Goal: Task Accomplishment & Management: Manage account settings

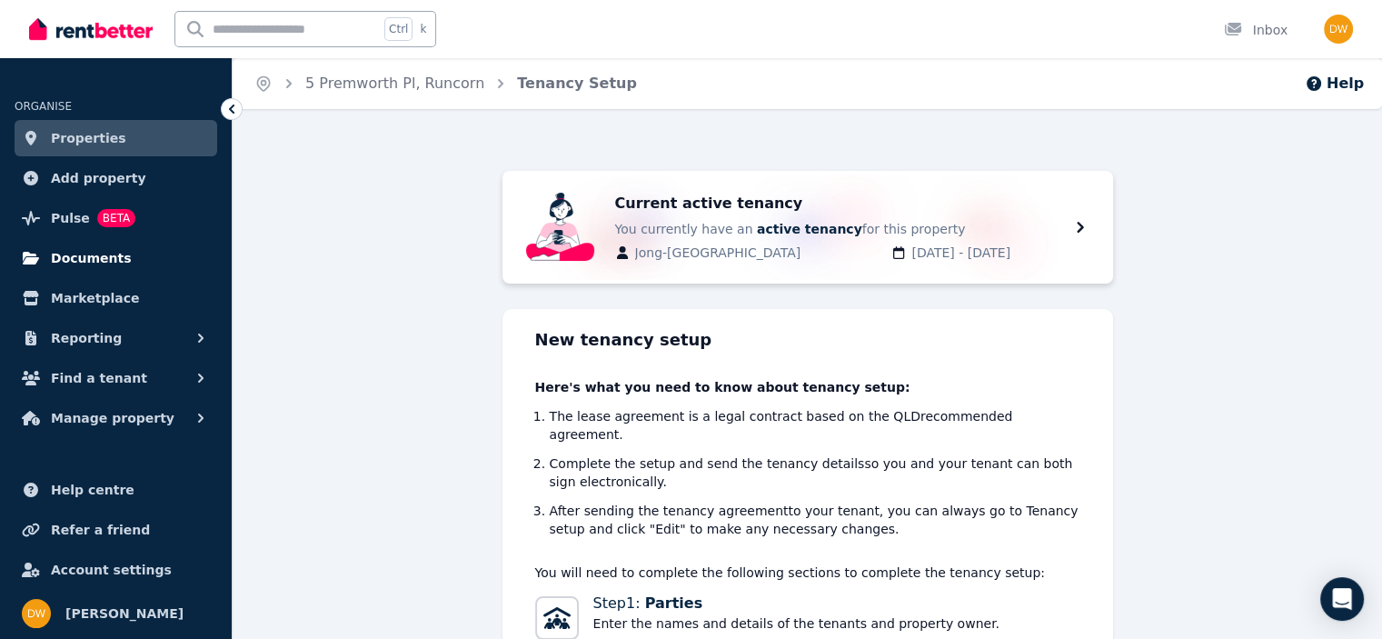
click at [68, 262] on span "Documents" at bounding box center [91, 258] width 81 height 22
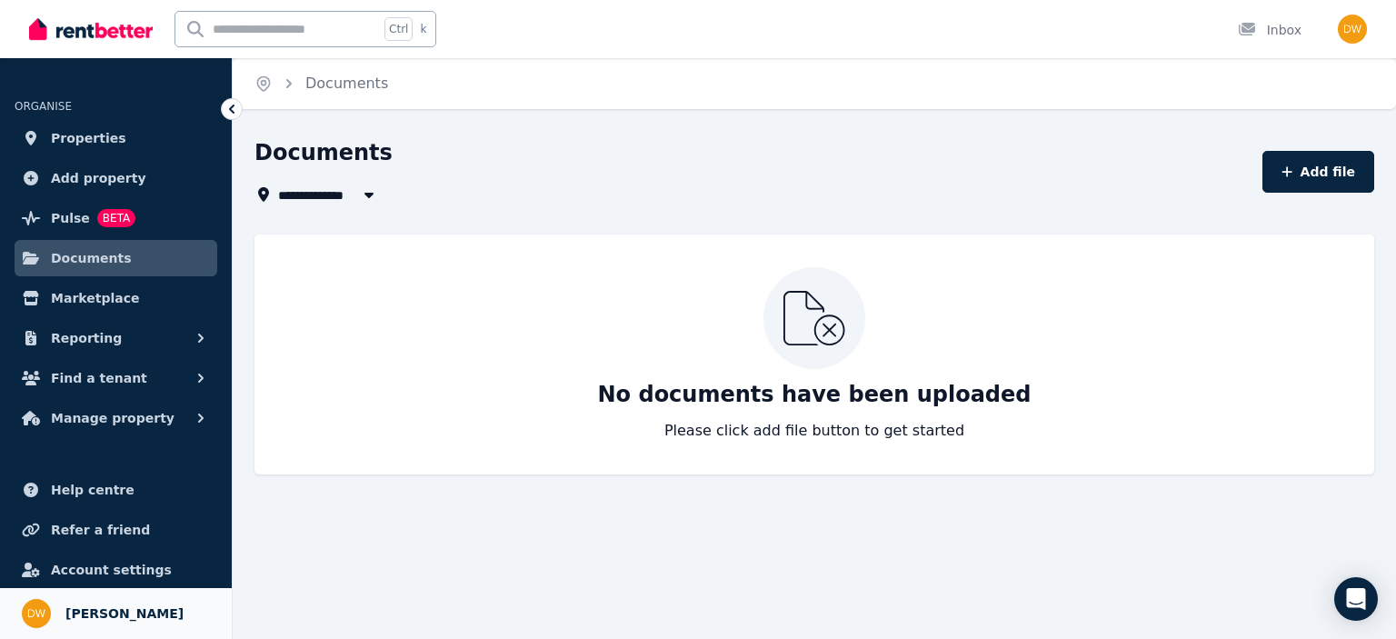
click at [98, 606] on span "[PERSON_NAME]" at bounding box center [124, 613] width 118 height 22
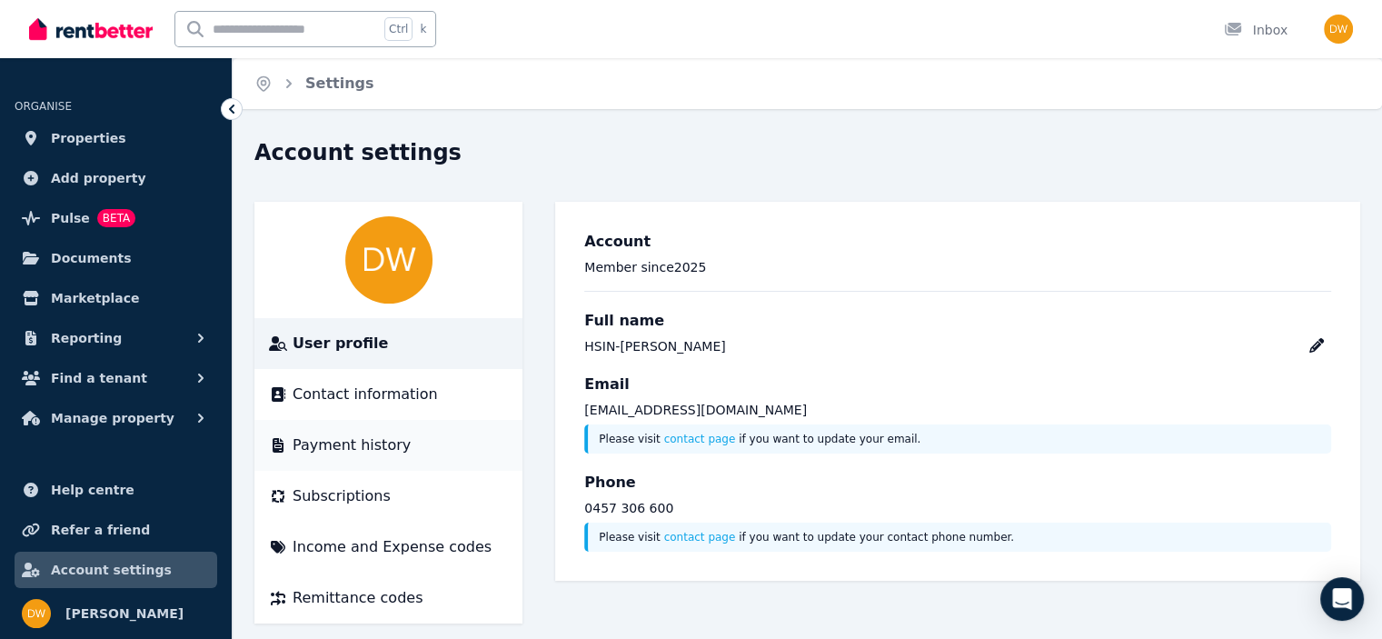
click at [350, 443] on span "Payment history" at bounding box center [352, 445] width 118 height 22
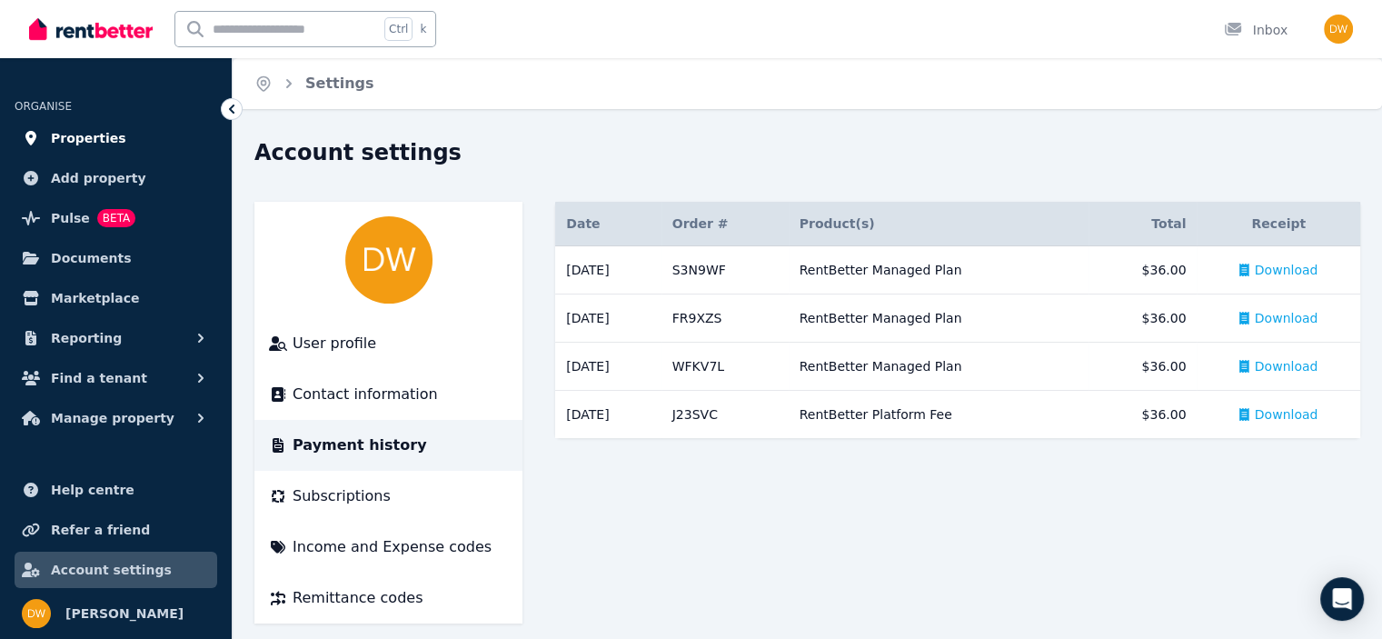
click at [62, 137] on span "Properties" at bounding box center [88, 138] width 75 height 22
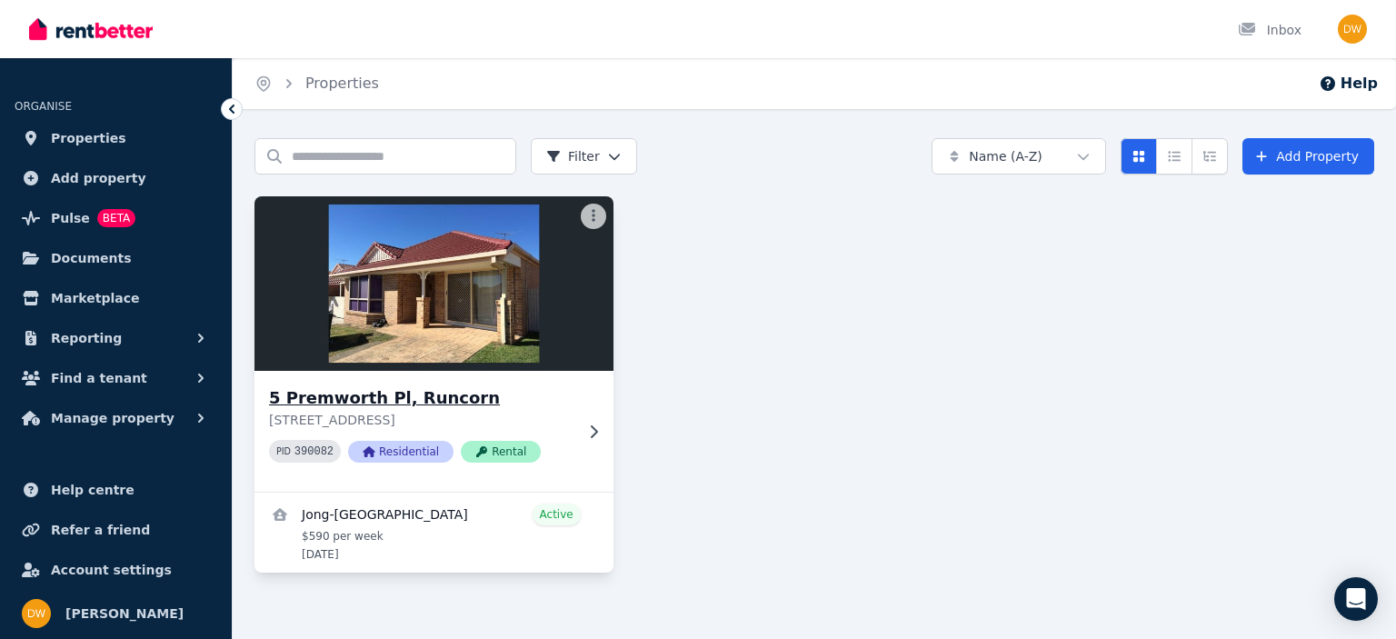
click at [485, 453] on span "Rental" at bounding box center [501, 452] width 80 height 22
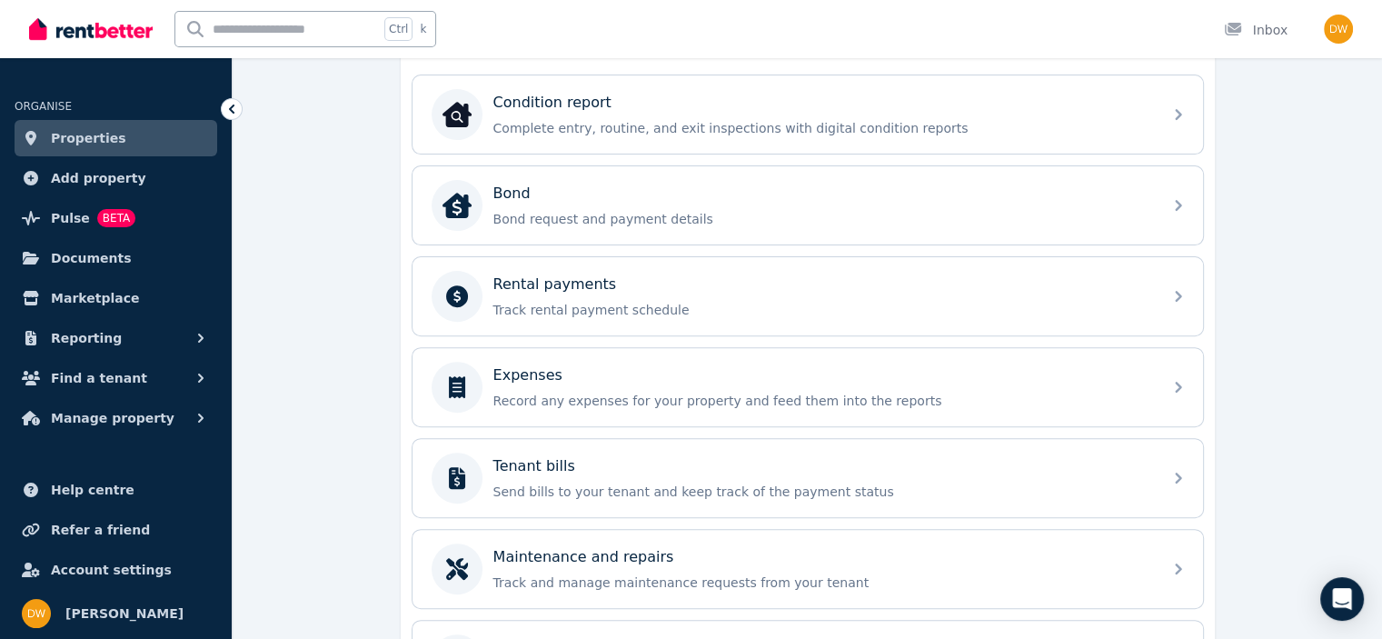
scroll to position [636, 0]
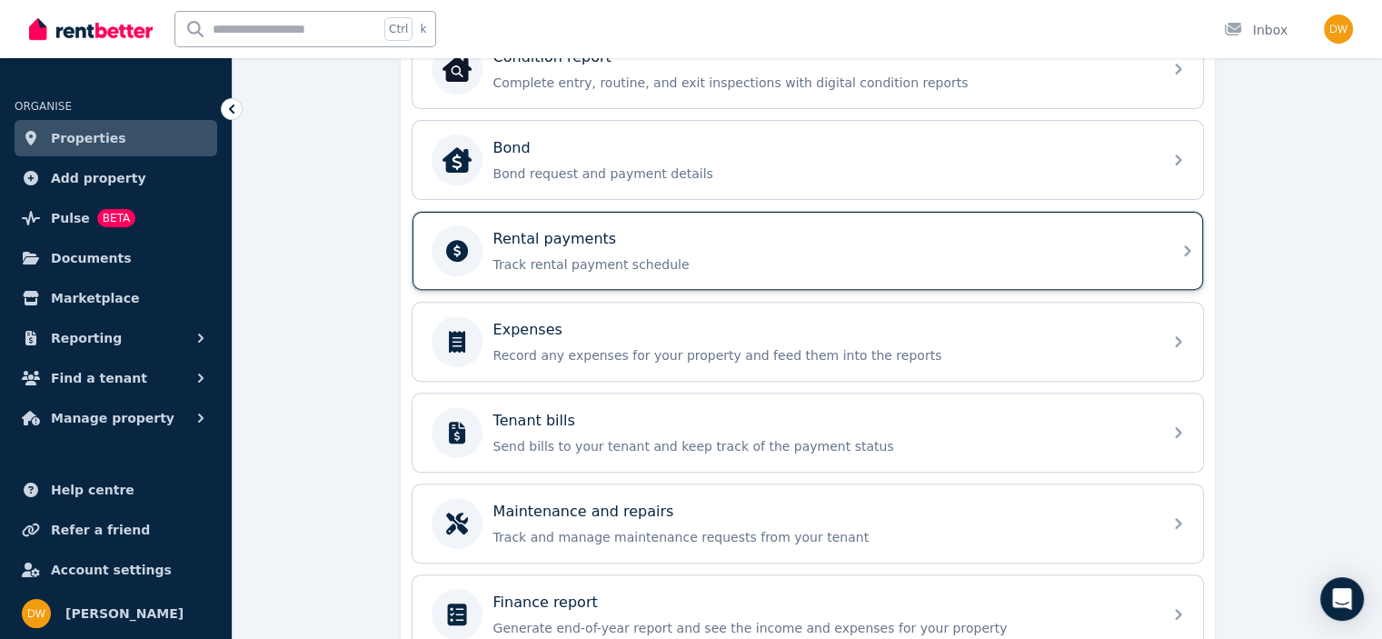
click at [1149, 239] on div "Rental payments" at bounding box center [822, 239] width 658 height 22
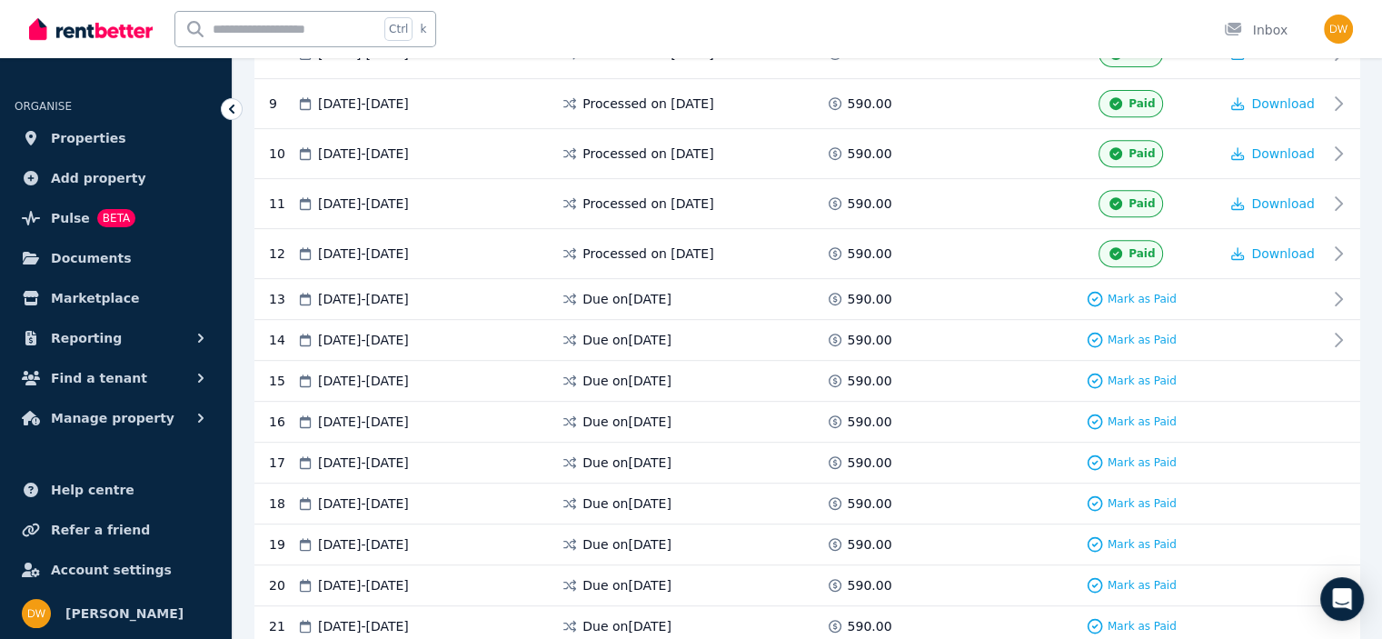
scroll to position [763, 0]
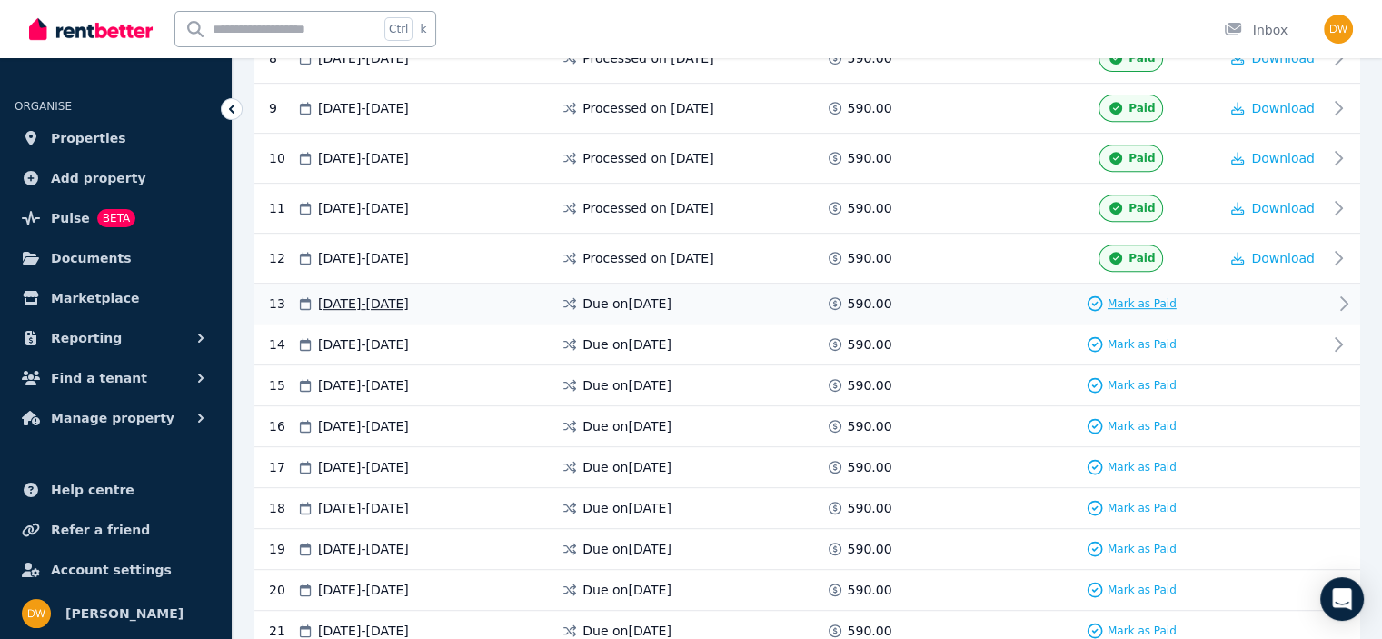
click at [1130, 296] on span "Mark as Paid" at bounding box center [1142, 303] width 69 height 15
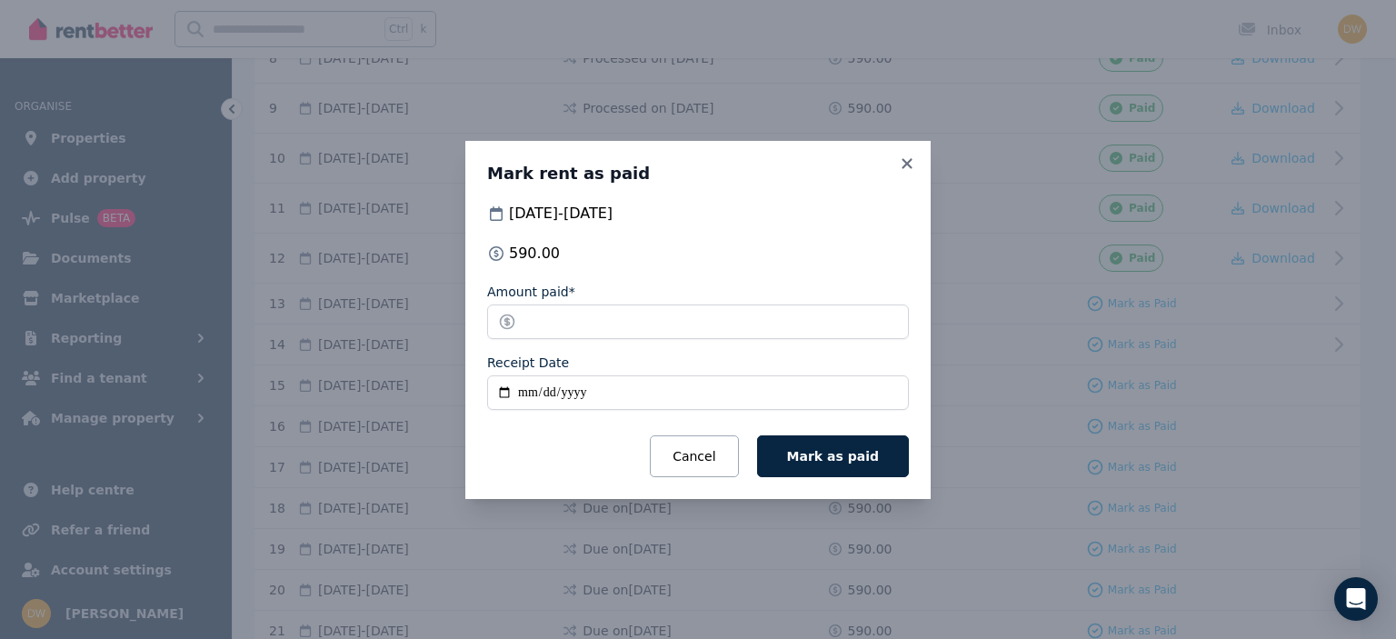
click at [616, 388] on input "Receipt Date" at bounding box center [698, 392] width 422 height 35
type input "**********"
click at [587, 438] on div "Cancel Mark as paid" at bounding box center [698, 456] width 422 height 42
click at [825, 460] on span "Mark as paid" at bounding box center [833, 456] width 92 height 15
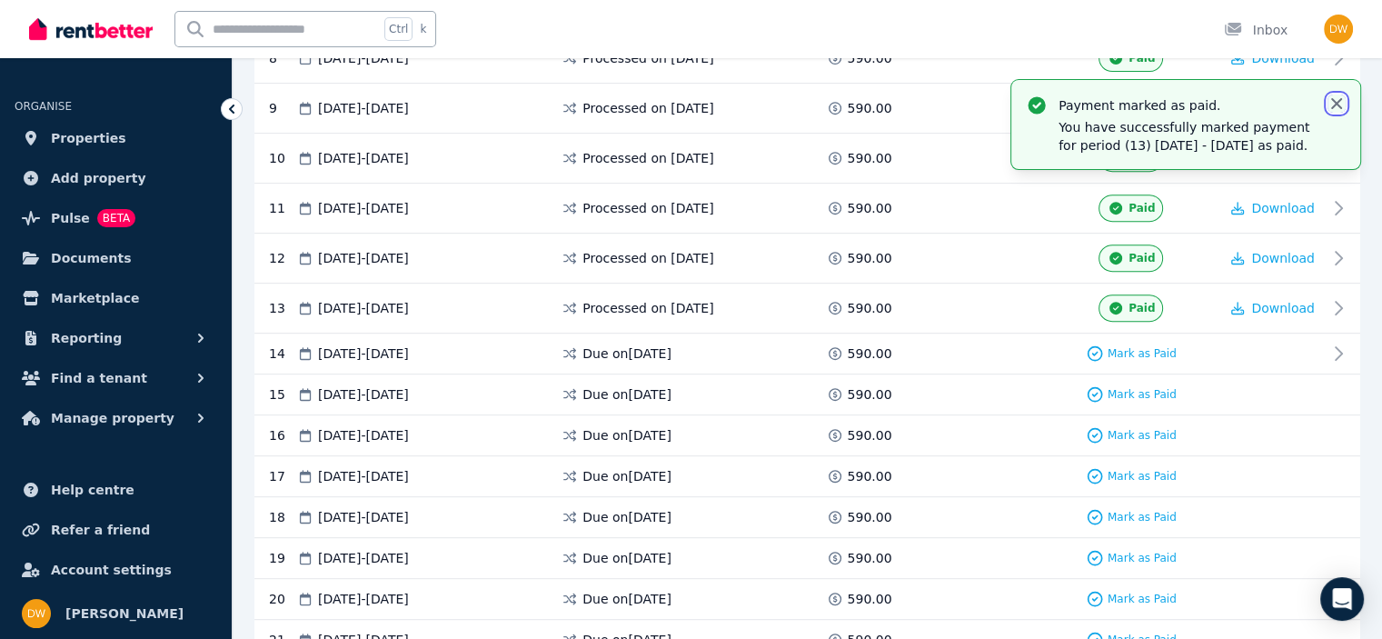
click at [1330, 101] on icon "button" at bounding box center [1337, 104] width 18 height 18
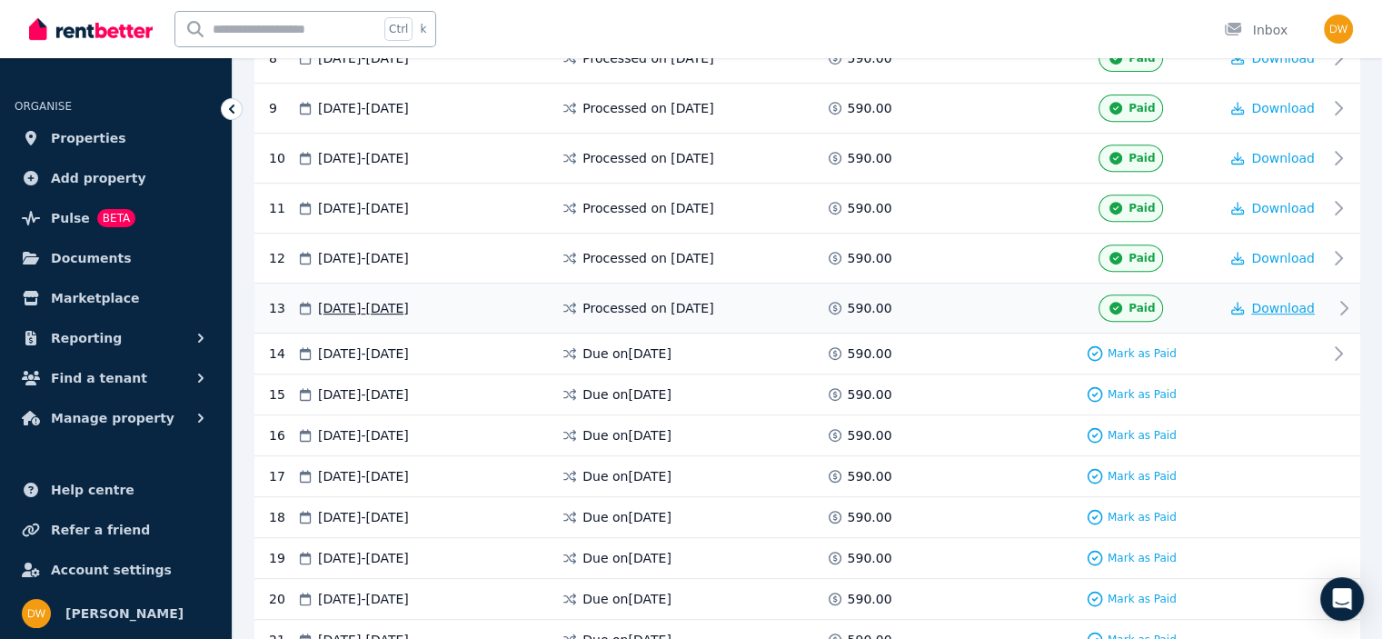
click at [1283, 302] on span "Download" at bounding box center [1283, 308] width 64 height 15
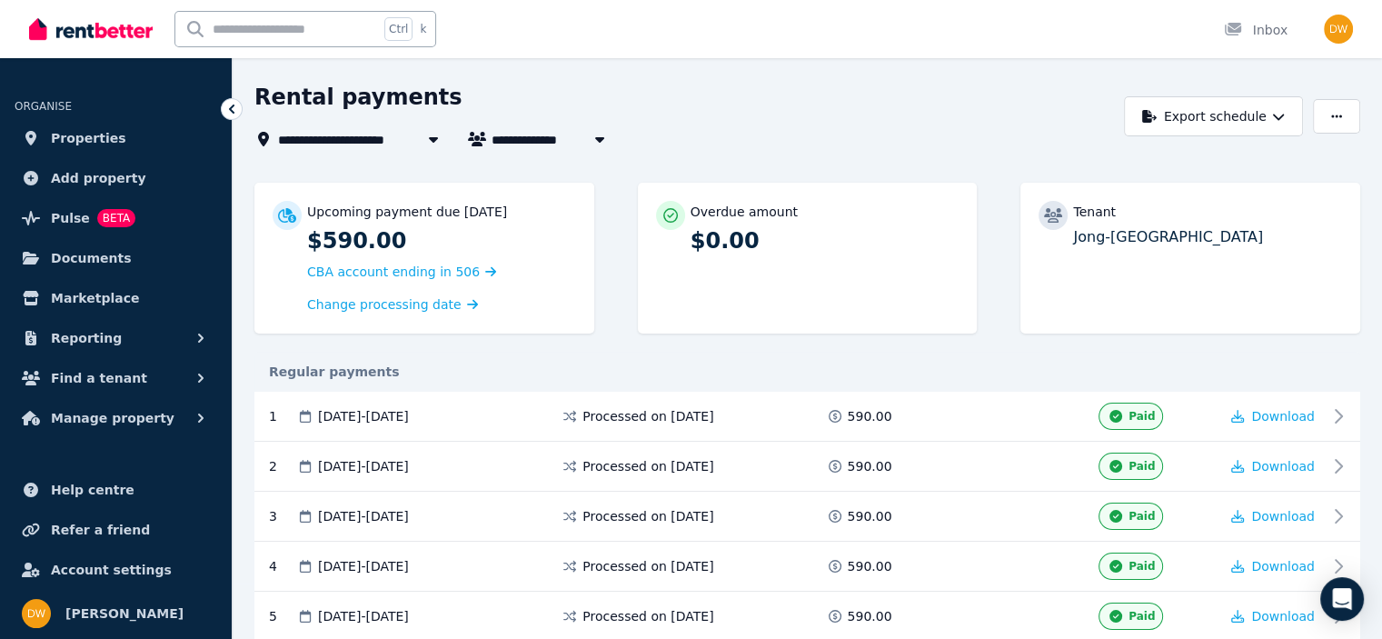
scroll to position [0, 0]
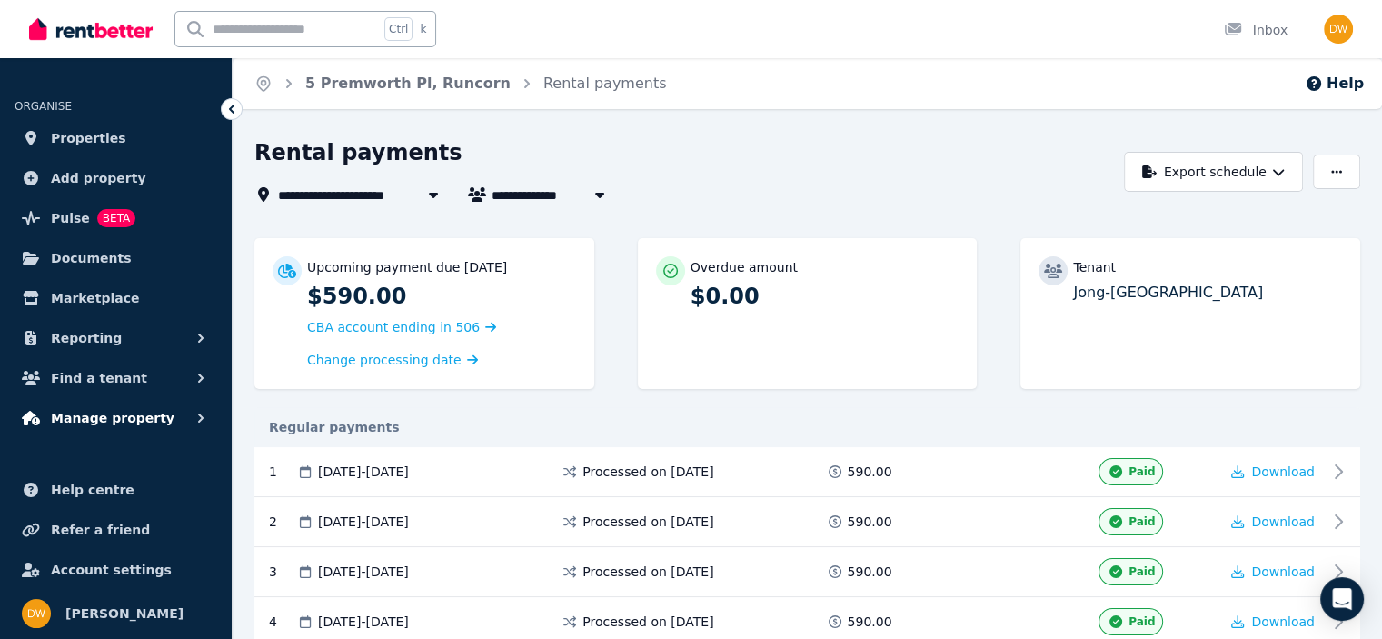
click at [184, 420] on button "Manage property" at bounding box center [116, 418] width 203 height 36
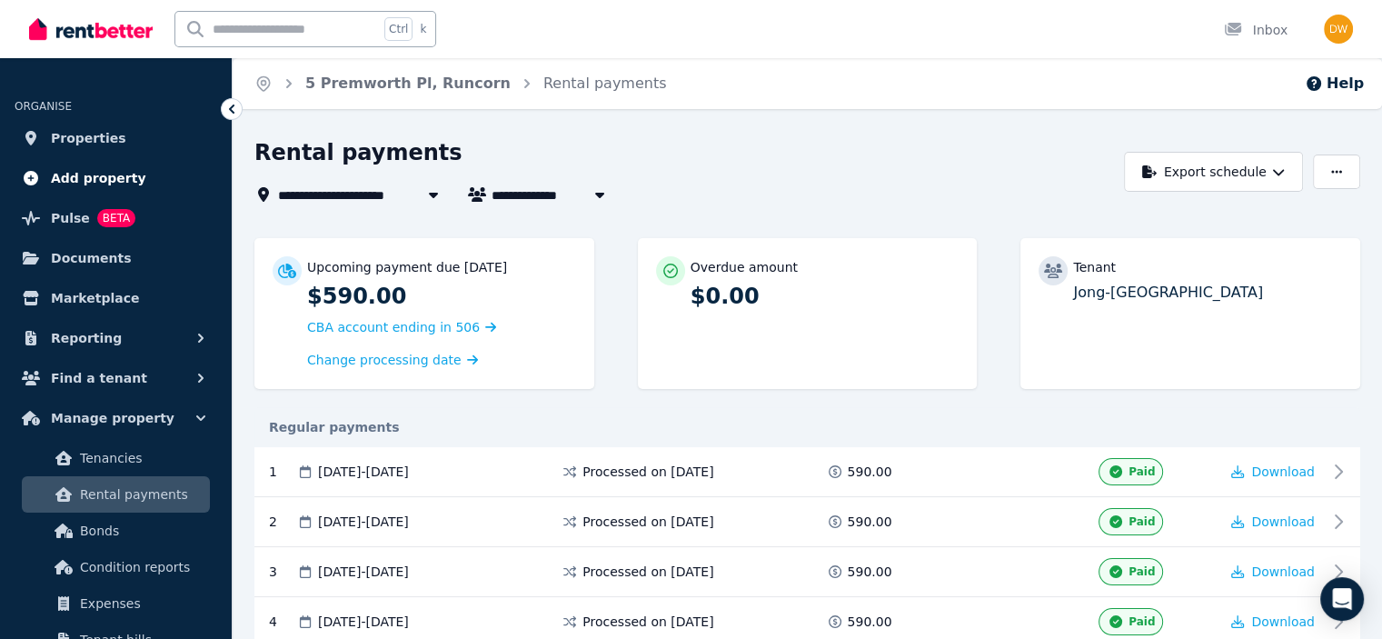
click at [30, 177] on icon at bounding box center [31, 178] width 18 height 15
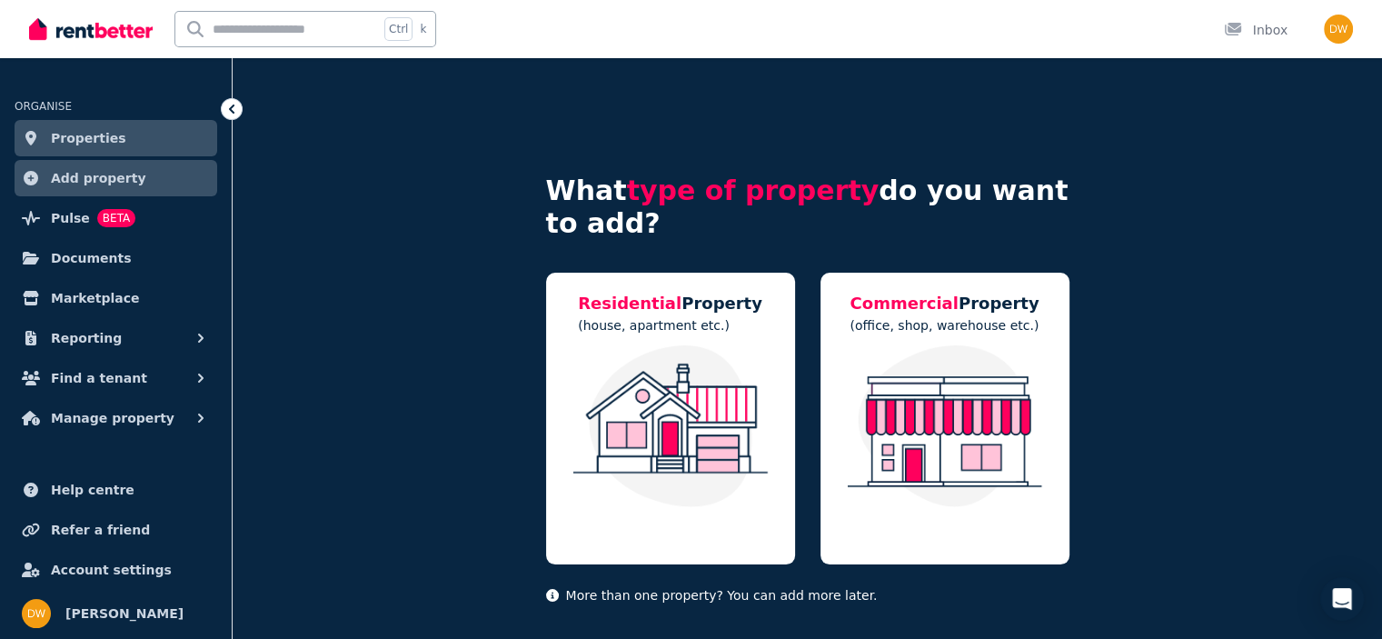
click at [65, 145] on span "Properties" at bounding box center [88, 138] width 75 height 22
